Goal: Navigation & Orientation: Go to known website

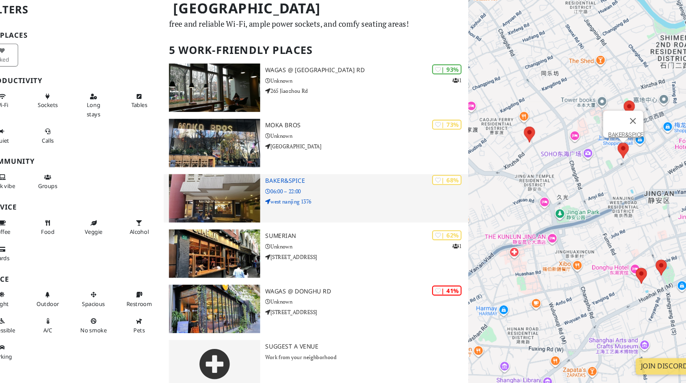
scroll to position [37, 0]
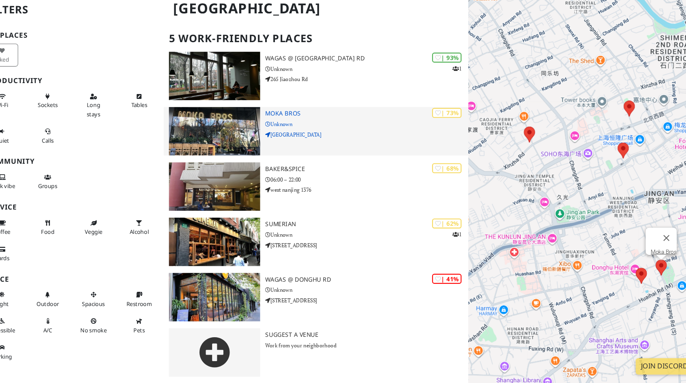
click at [231, 146] on img at bounding box center [219, 146] width 86 height 45
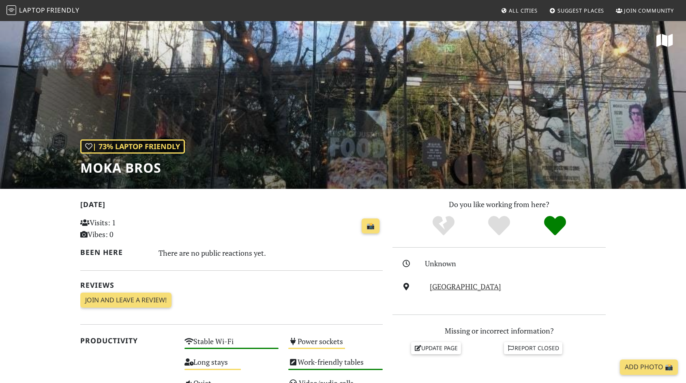
click at [32, 10] on span "Laptop" at bounding box center [32, 10] width 26 height 9
click at [665, 43] on icon at bounding box center [664, 40] width 17 height 15
